Goal: Transaction & Acquisition: Purchase product/service

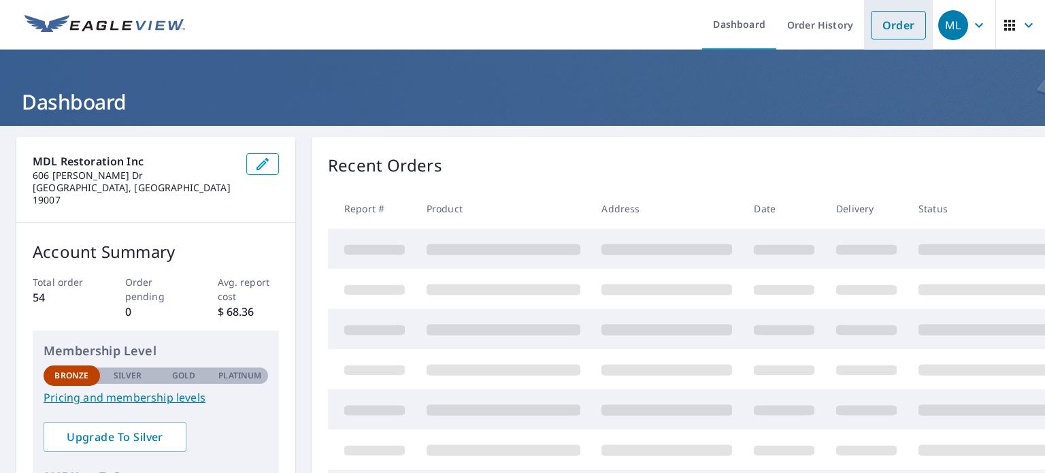
click at [884, 17] on link "Order" at bounding box center [898, 25] width 55 height 29
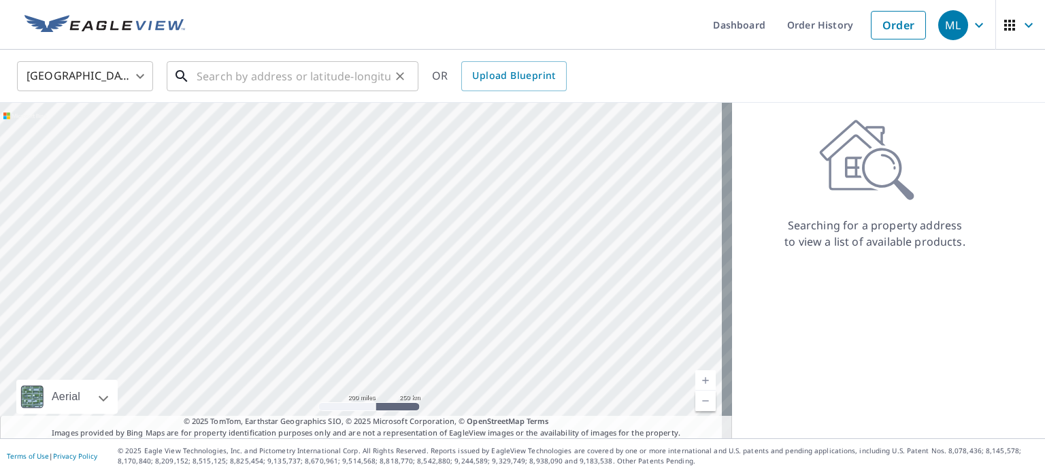
click at [210, 74] on input "text" at bounding box center [294, 76] width 194 height 38
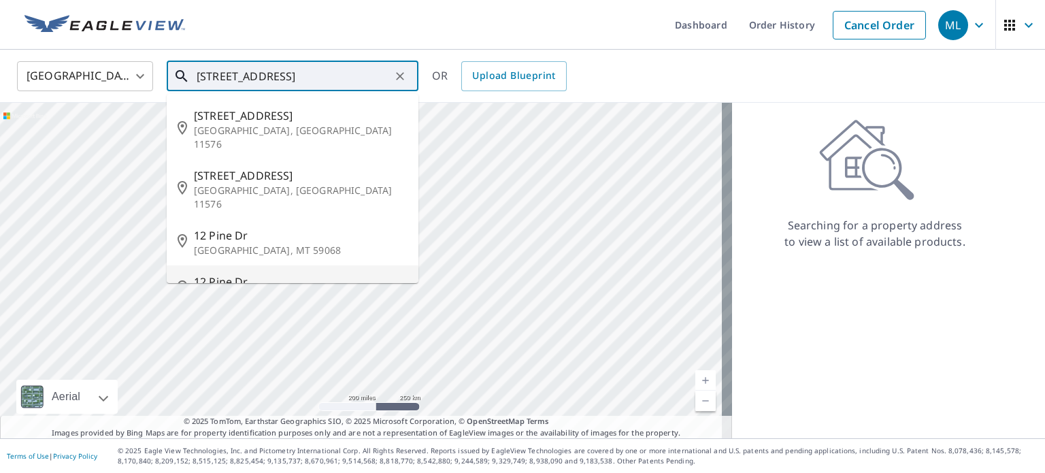
click at [227, 273] on span "12 Pine Dr" at bounding box center [301, 281] width 214 height 16
type input "[STREET_ADDRESS][PERSON_NAME]"
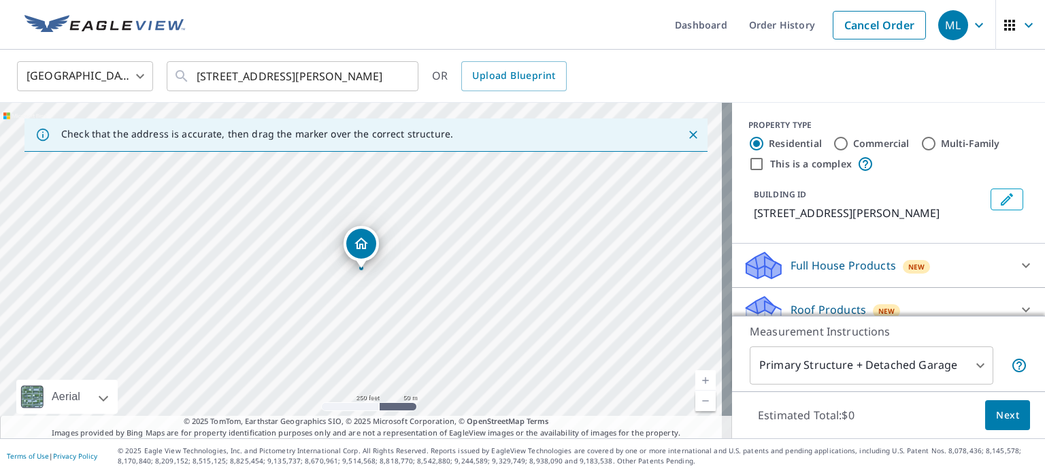
scroll to position [103, 0]
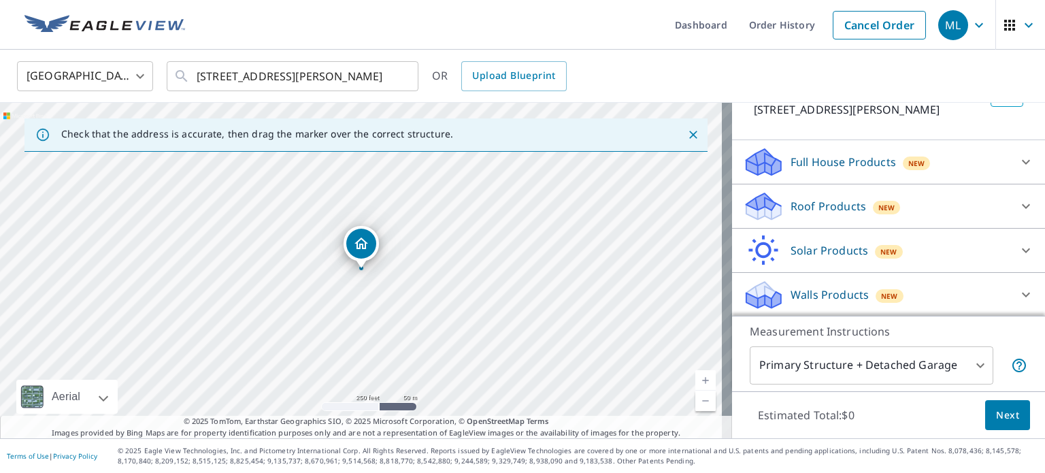
click at [1018, 212] on icon at bounding box center [1026, 206] width 16 height 16
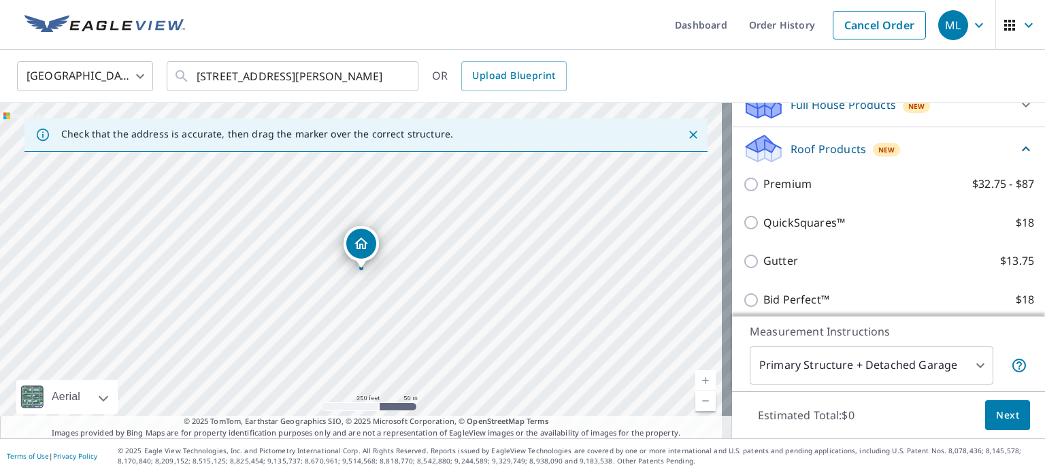
scroll to position [171, 0]
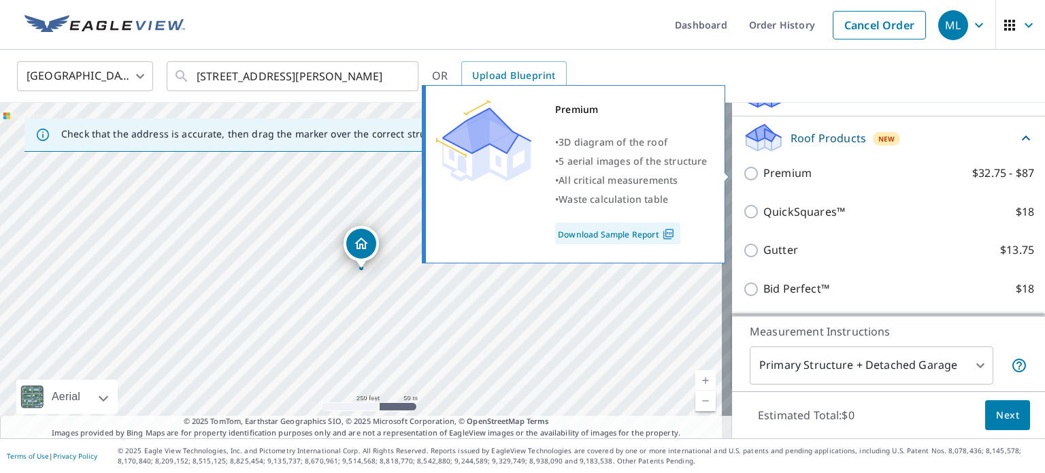
click at [745, 171] on input "Premium $32.75 - $87" at bounding box center [753, 173] width 20 height 16
checkbox input "true"
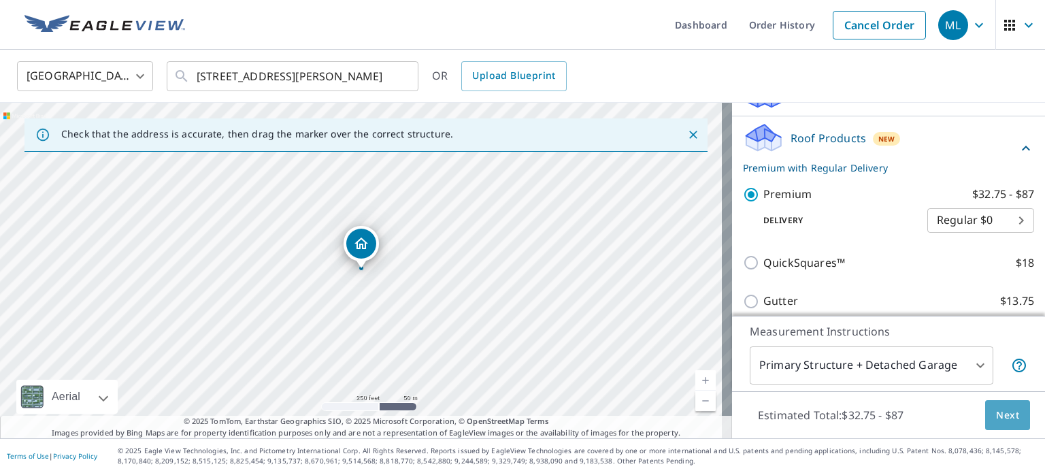
click at [1003, 421] on span "Next" at bounding box center [1007, 415] width 23 height 17
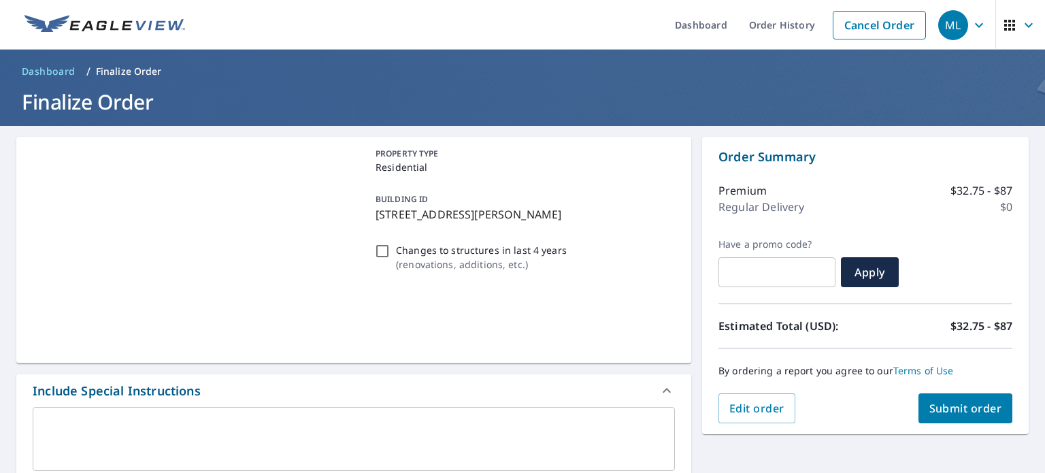
click at [982, 416] on button "Submit order" at bounding box center [965, 408] width 95 height 30
